Goal: Navigation & Orientation: Find specific page/section

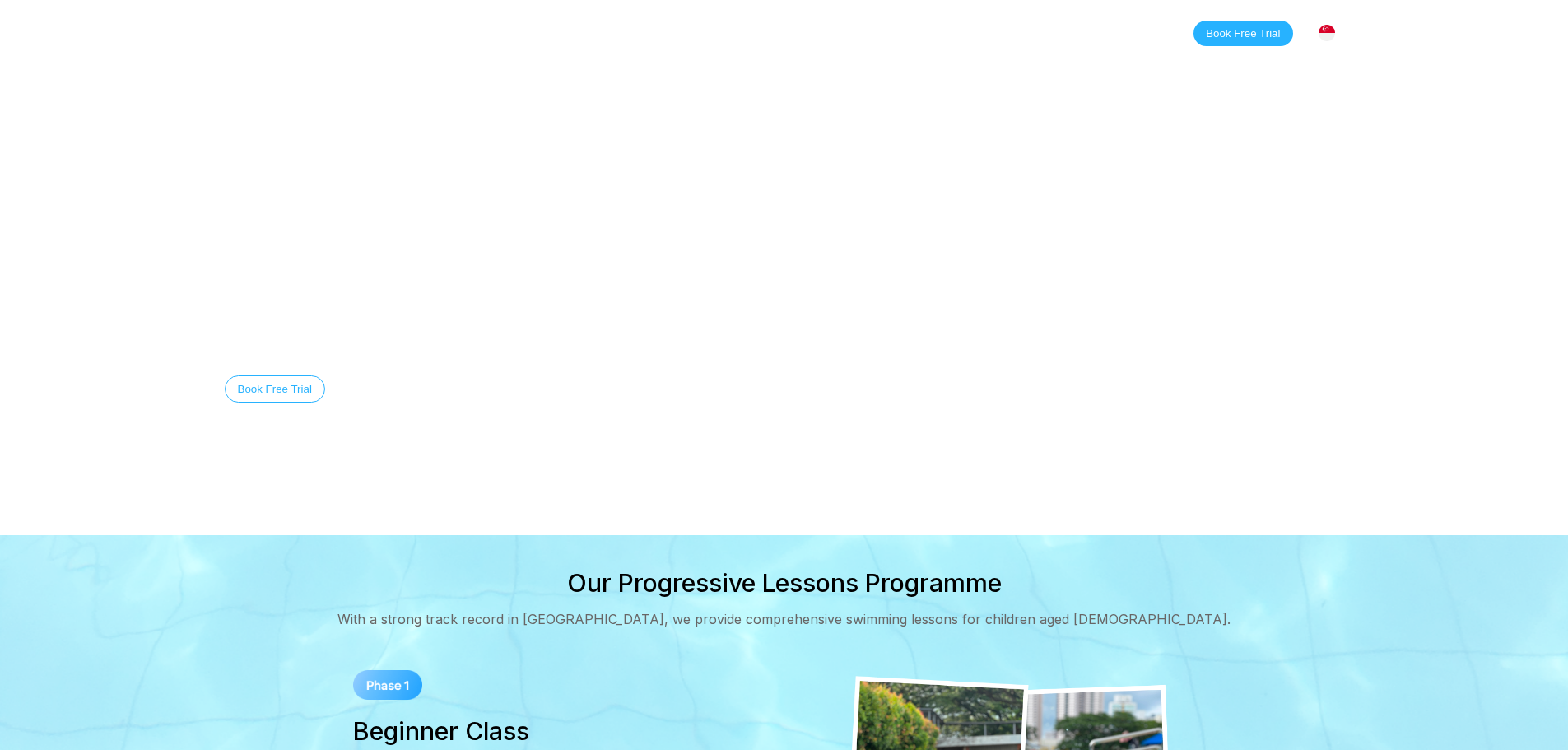
click at [456, 32] on link "About" at bounding box center [466, 33] width 72 height 16
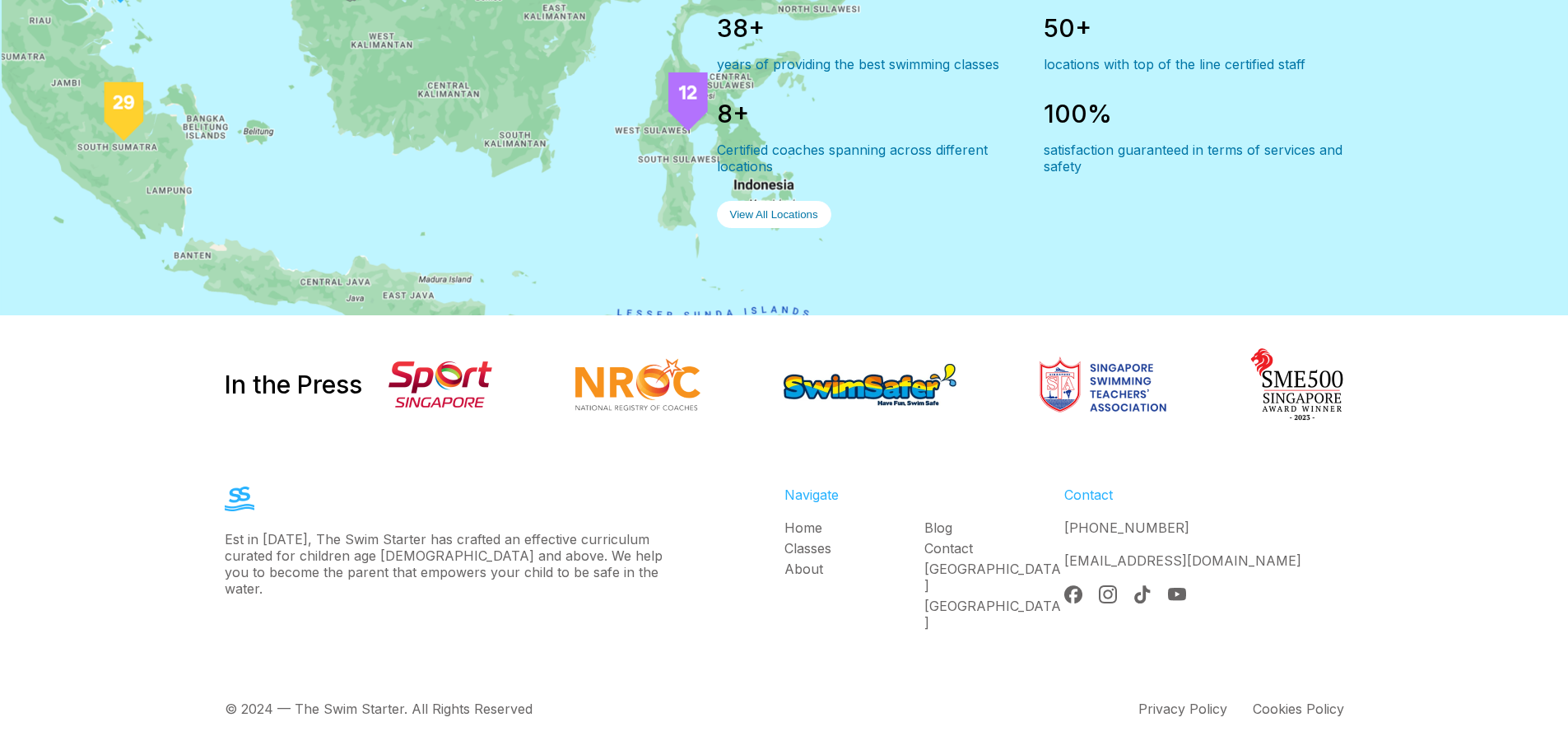
scroll to position [1531, 0]
click at [939, 536] on link "Blog" at bounding box center [995, 528] width 140 height 16
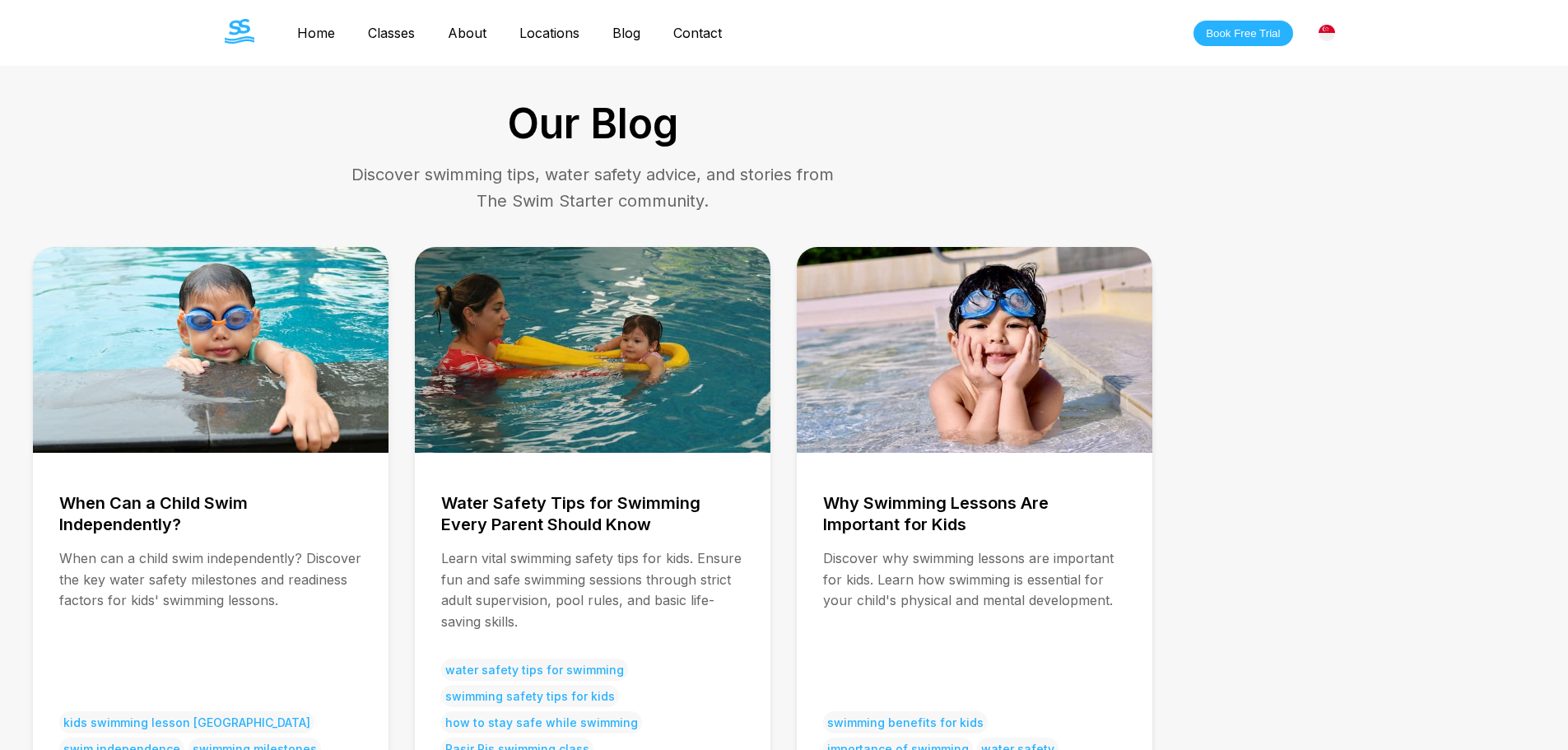
click at [684, 37] on link "Contact" at bounding box center [698, 33] width 82 height 16
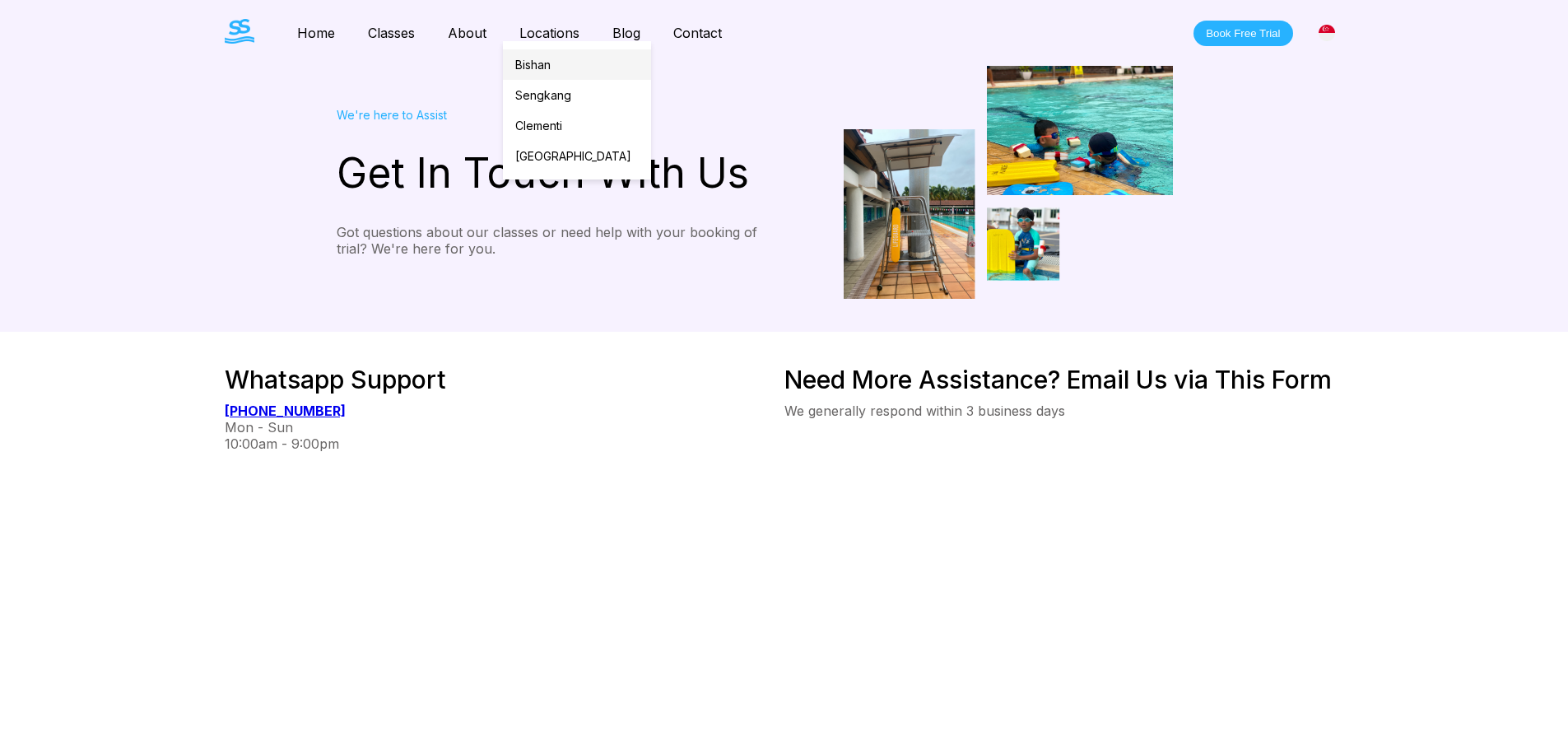
click at [535, 61] on link "Bishan" at bounding box center [576, 64] width 148 height 31
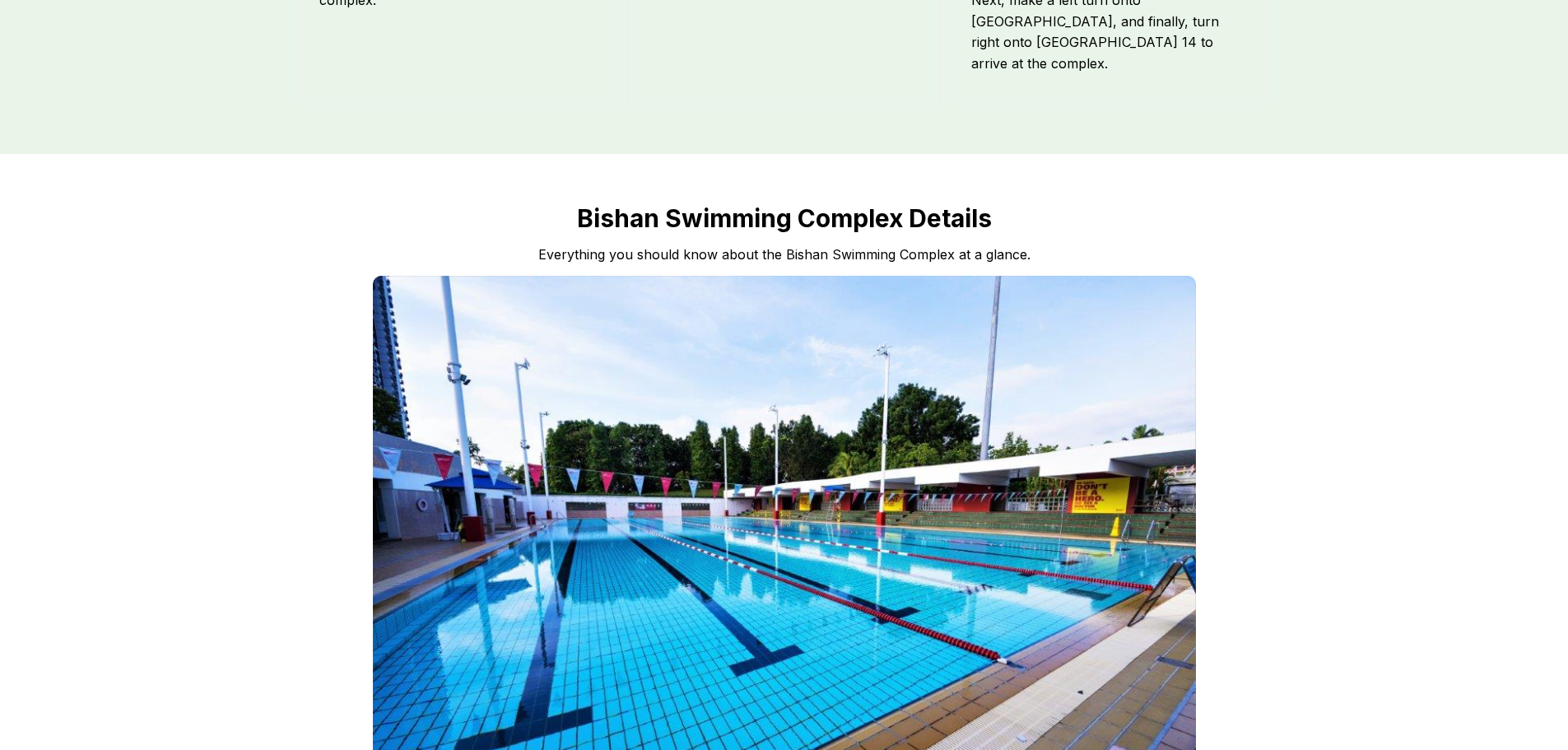
scroll to position [1398, 0]
